Goal: Information Seeking & Learning: Learn about a topic

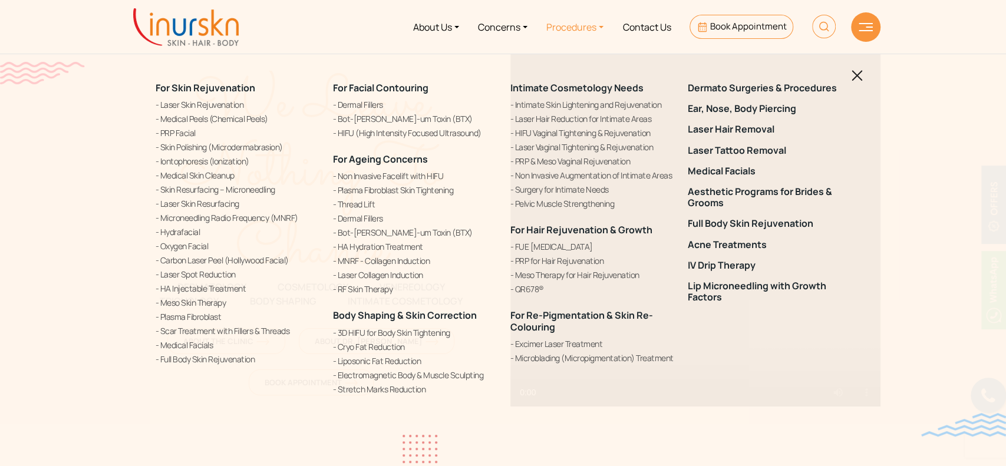
click at [854, 78] on img at bounding box center [857, 75] width 11 height 11
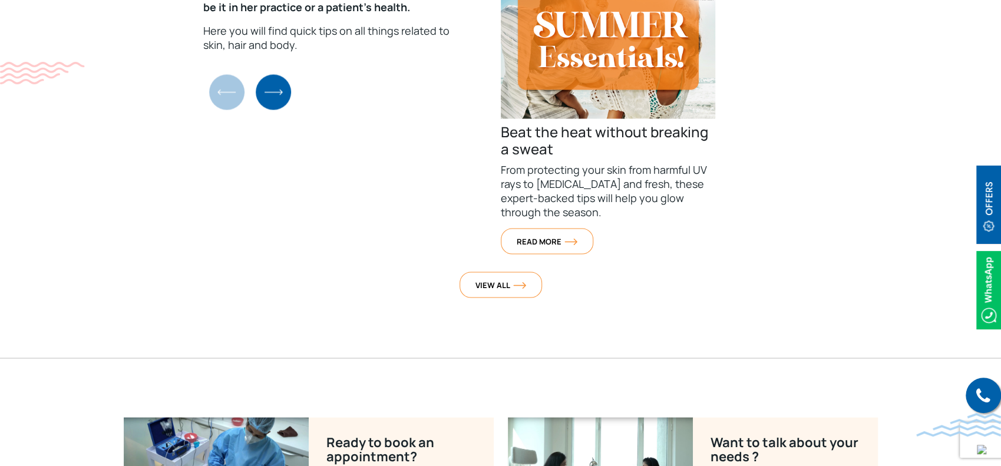
scroll to position [4747, 0]
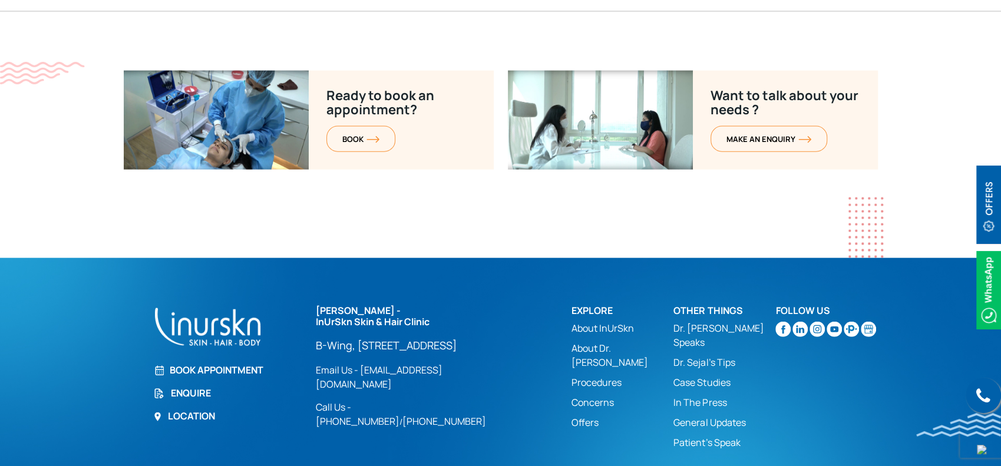
click at [695, 321] on link "Dr. [PERSON_NAME] Speaks" at bounding box center [725, 335] width 102 height 28
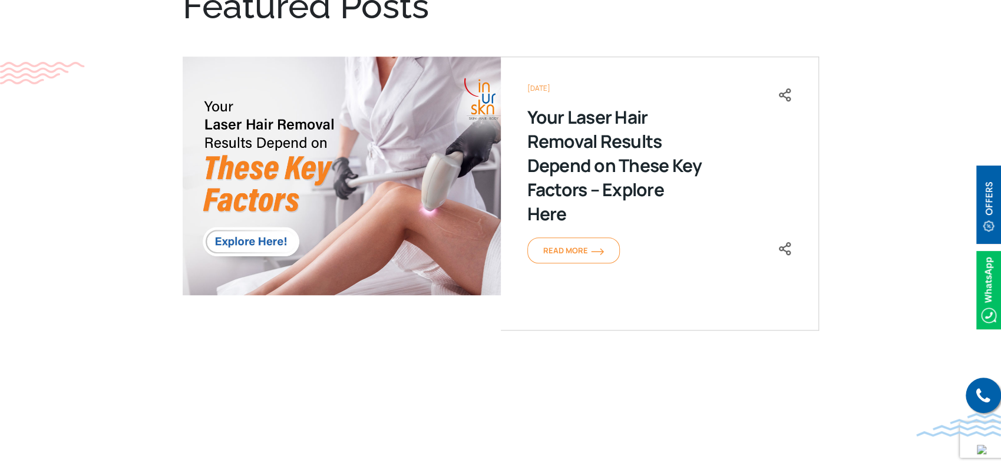
scroll to position [550, 0]
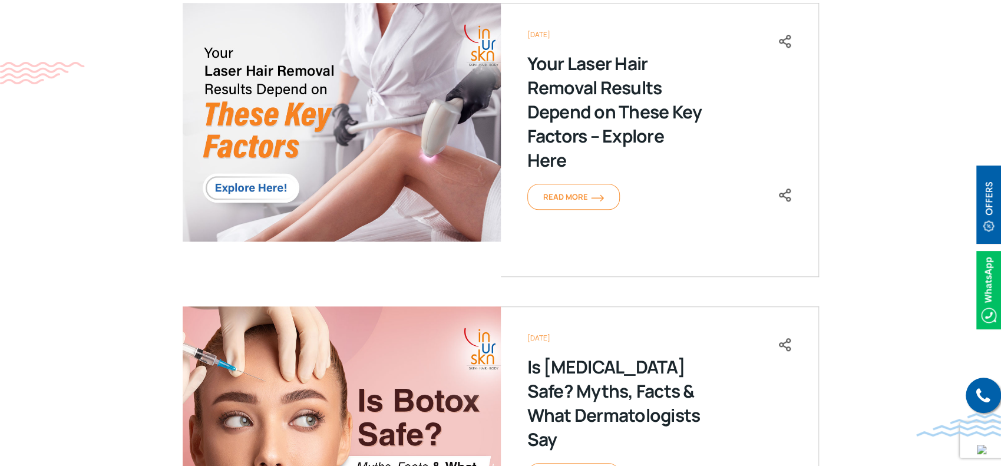
click at [595, 64] on div "Your Laser Hair Removal Results Depend on These Key Factors – Explore Here" at bounding box center [615, 111] width 177 height 121
click at [464, 88] on img at bounding box center [342, 122] width 318 height 239
click at [404, 112] on img at bounding box center [342, 122] width 318 height 239
click at [594, 204] on link "Read More" at bounding box center [573, 197] width 93 height 26
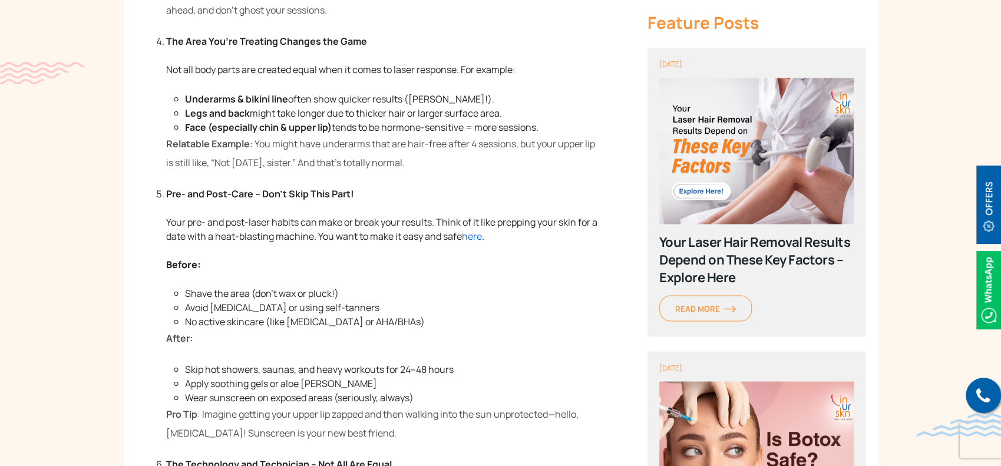
scroll to position [1493, 0]
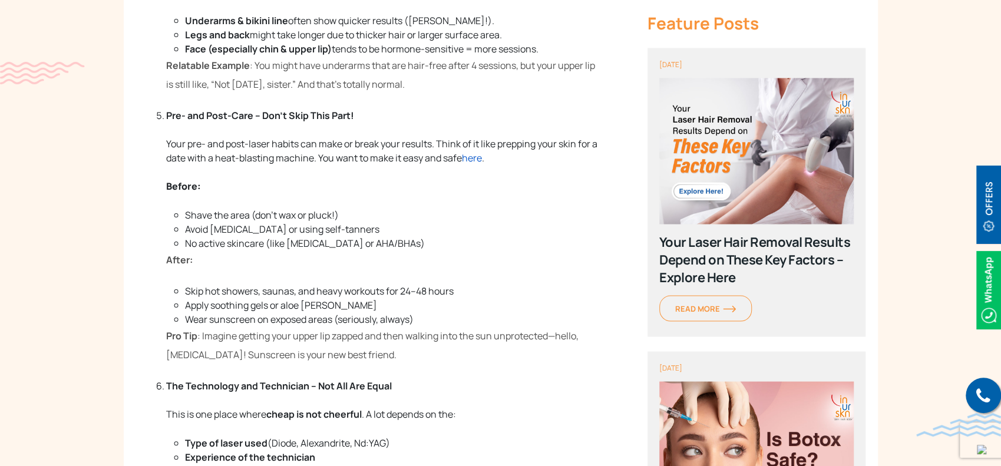
click at [482, 164] on span "here" at bounding box center [472, 157] width 20 height 13
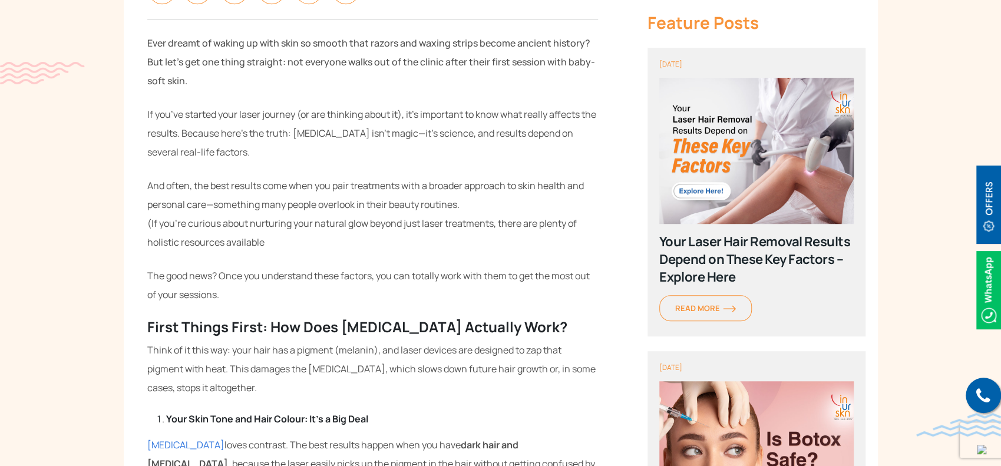
scroll to position [471, 0]
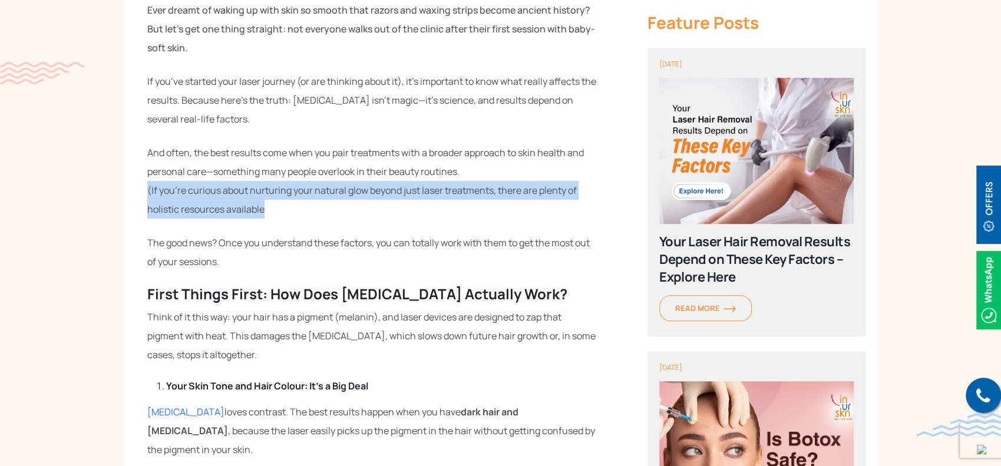
drag, startPoint x: 273, startPoint y: 206, endPoint x: 147, endPoint y: 187, distance: 127.4
click at [147, 187] on p "And often, the best results come when you pair treatments with a broader approa…" at bounding box center [372, 180] width 451 height 75
click at [216, 210] on span "(If you’re curious about nurturing your natural glow beyond just laser treatmen…" at bounding box center [362, 200] width 430 height 32
drag, startPoint x: 270, startPoint y: 212, endPoint x: 150, endPoint y: 196, distance: 121.3
click at [150, 196] on p "And often, the best results come when you pair treatments with a broader approa…" at bounding box center [372, 180] width 451 height 75
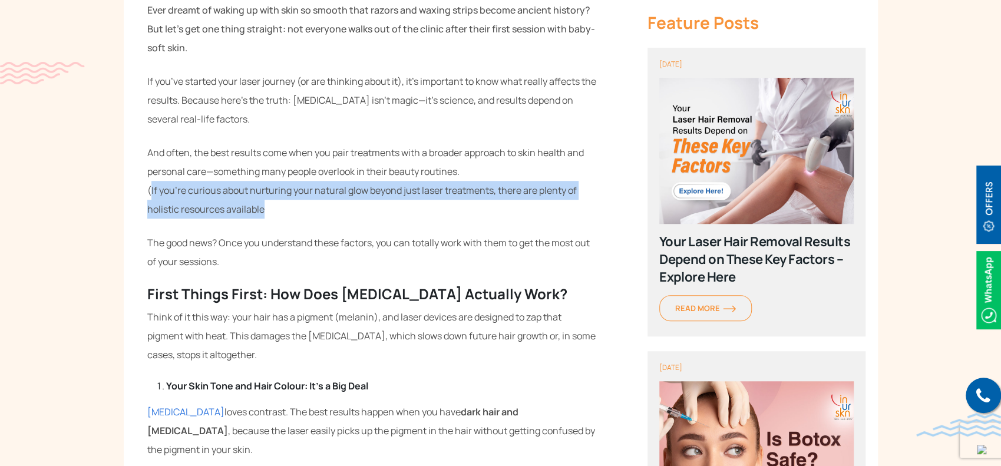
click at [278, 205] on p "And often, the best results come when you pair treatments with a broader approa…" at bounding box center [372, 180] width 451 height 75
drag, startPoint x: 141, startPoint y: 191, endPoint x: 276, endPoint y: 215, distance: 137.1
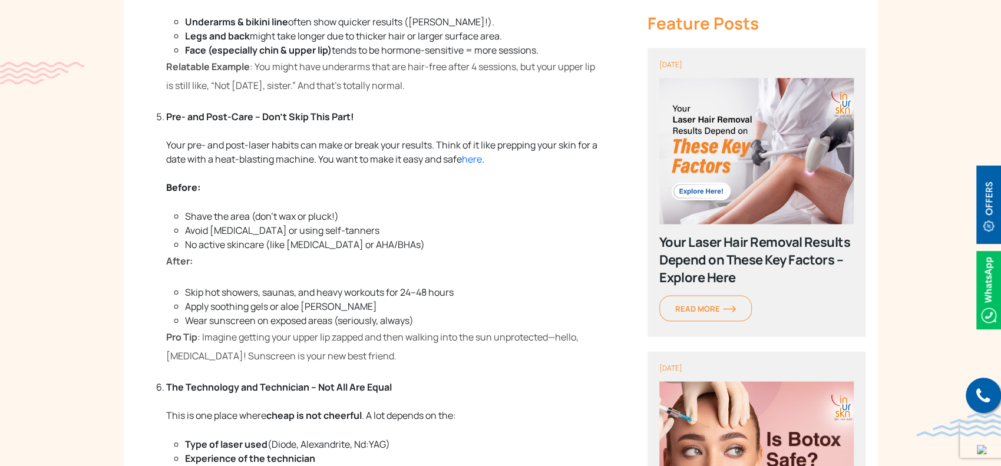
scroll to position [1493, 0]
